Goal: Transaction & Acquisition: Purchase product/service

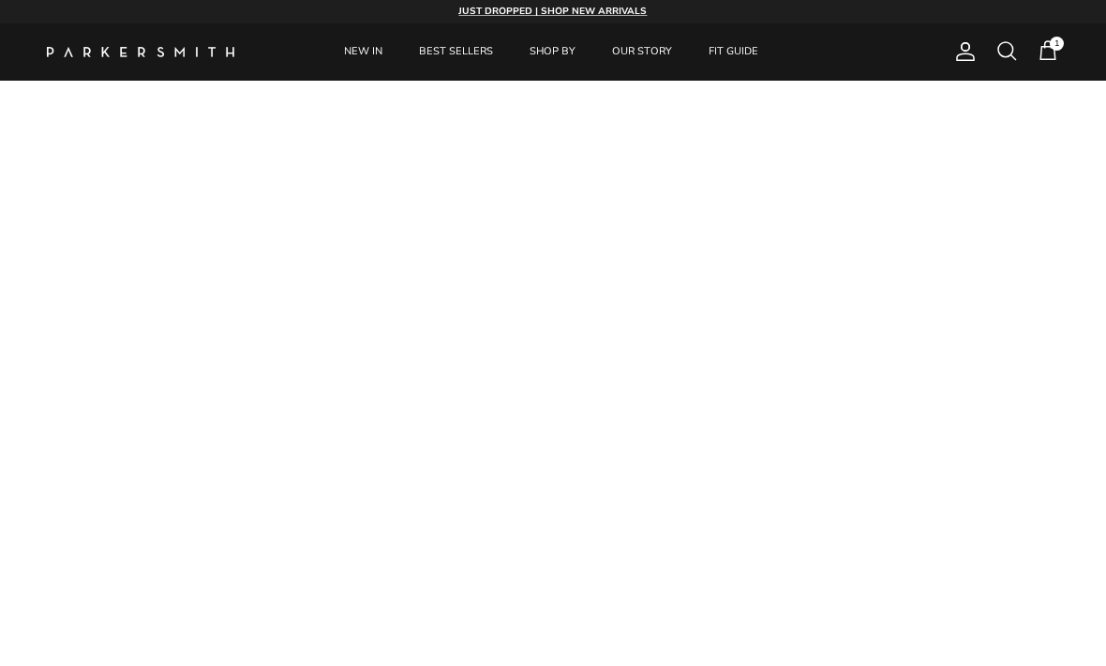
click at [364, 58] on link "NEW IN" at bounding box center [363, 51] width 72 height 57
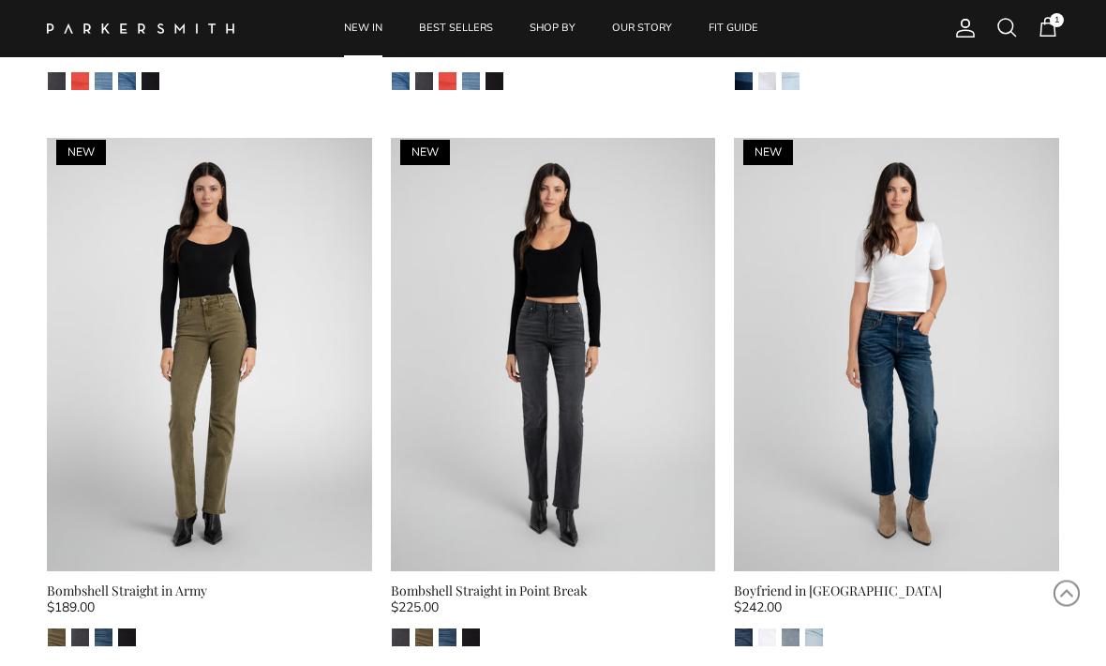
scroll to position [3362, 0]
click at [232, 367] on img at bounding box center [209, 354] width 325 height 433
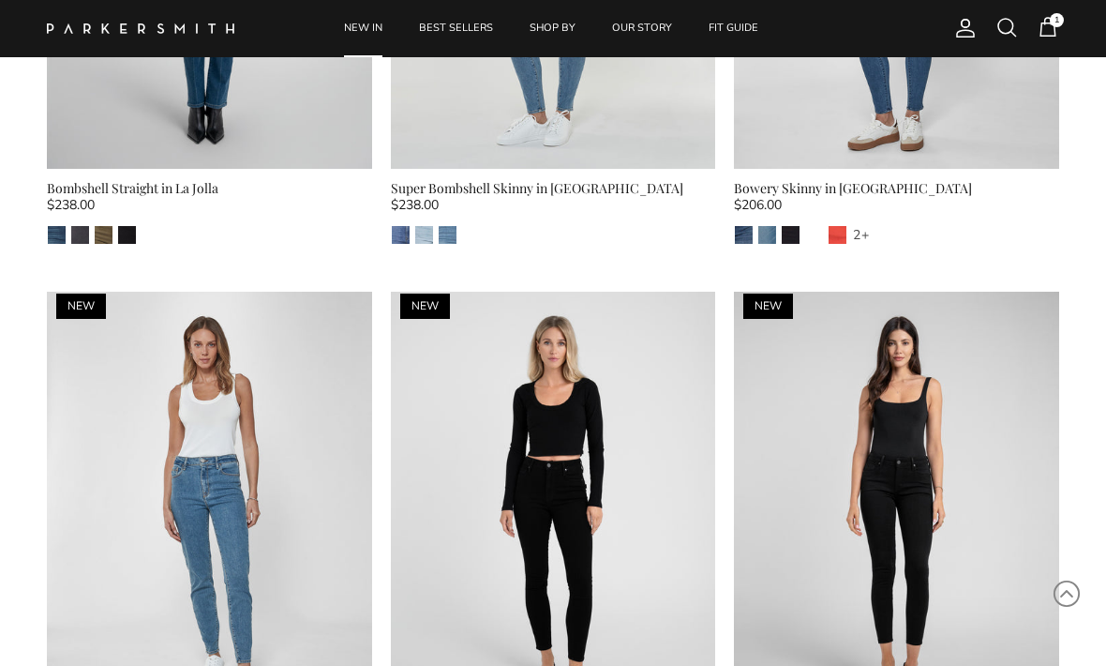
scroll to position [5431, 0]
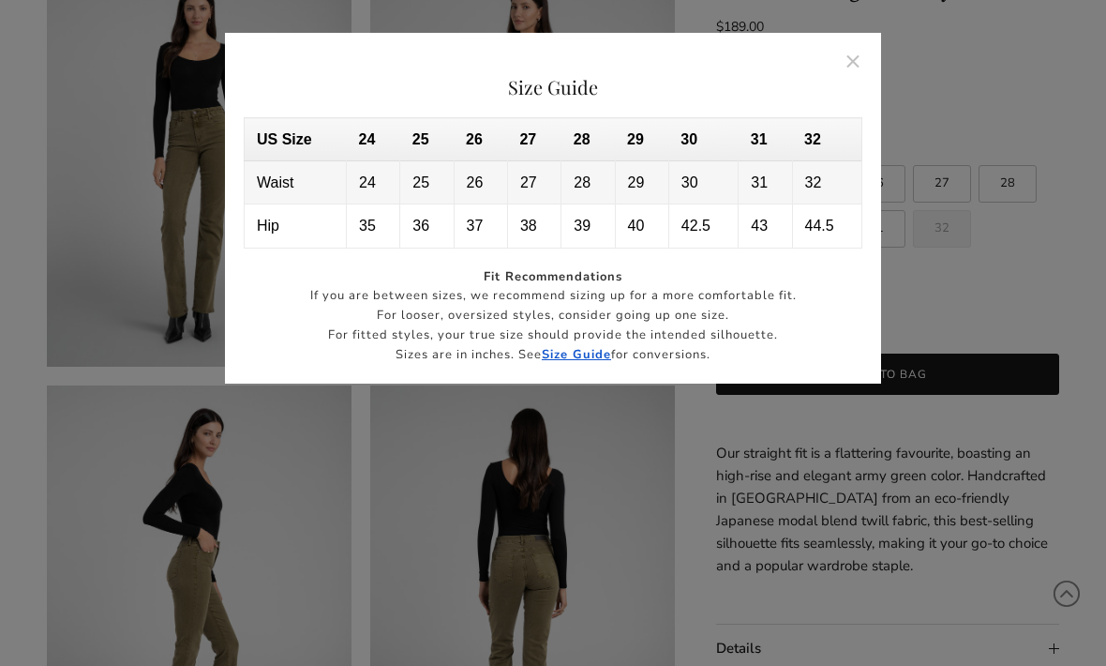
scroll to position [179, 0]
click at [847, 67] on button "Close" at bounding box center [853, 60] width 43 height 43
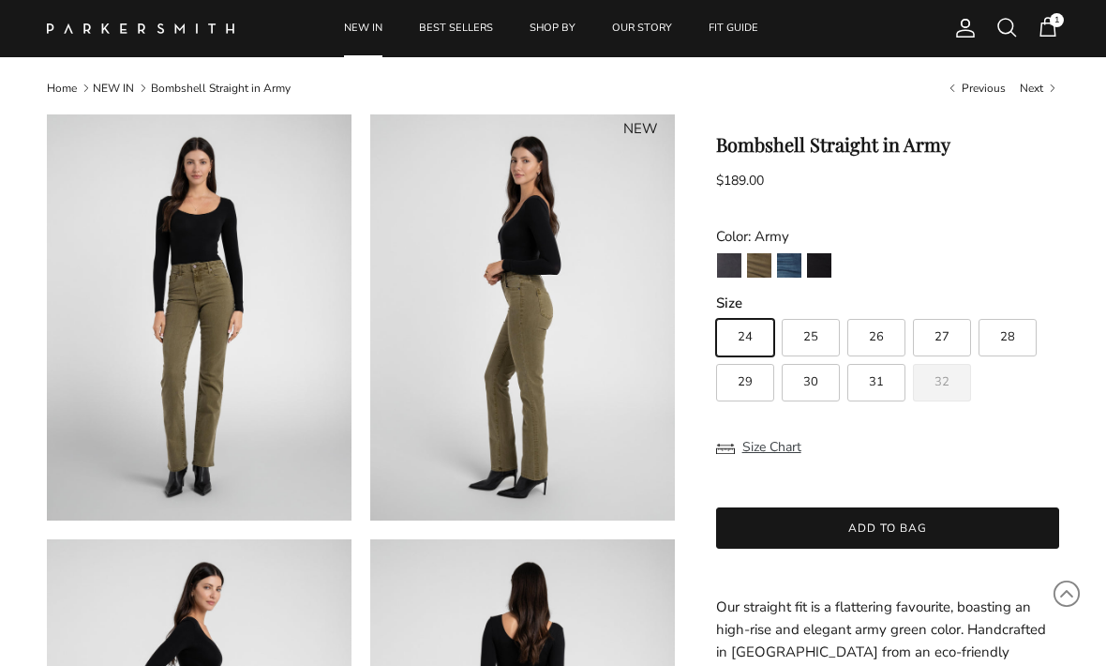
scroll to position [0, 0]
